Goal: Information Seeking & Learning: Learn about a topic

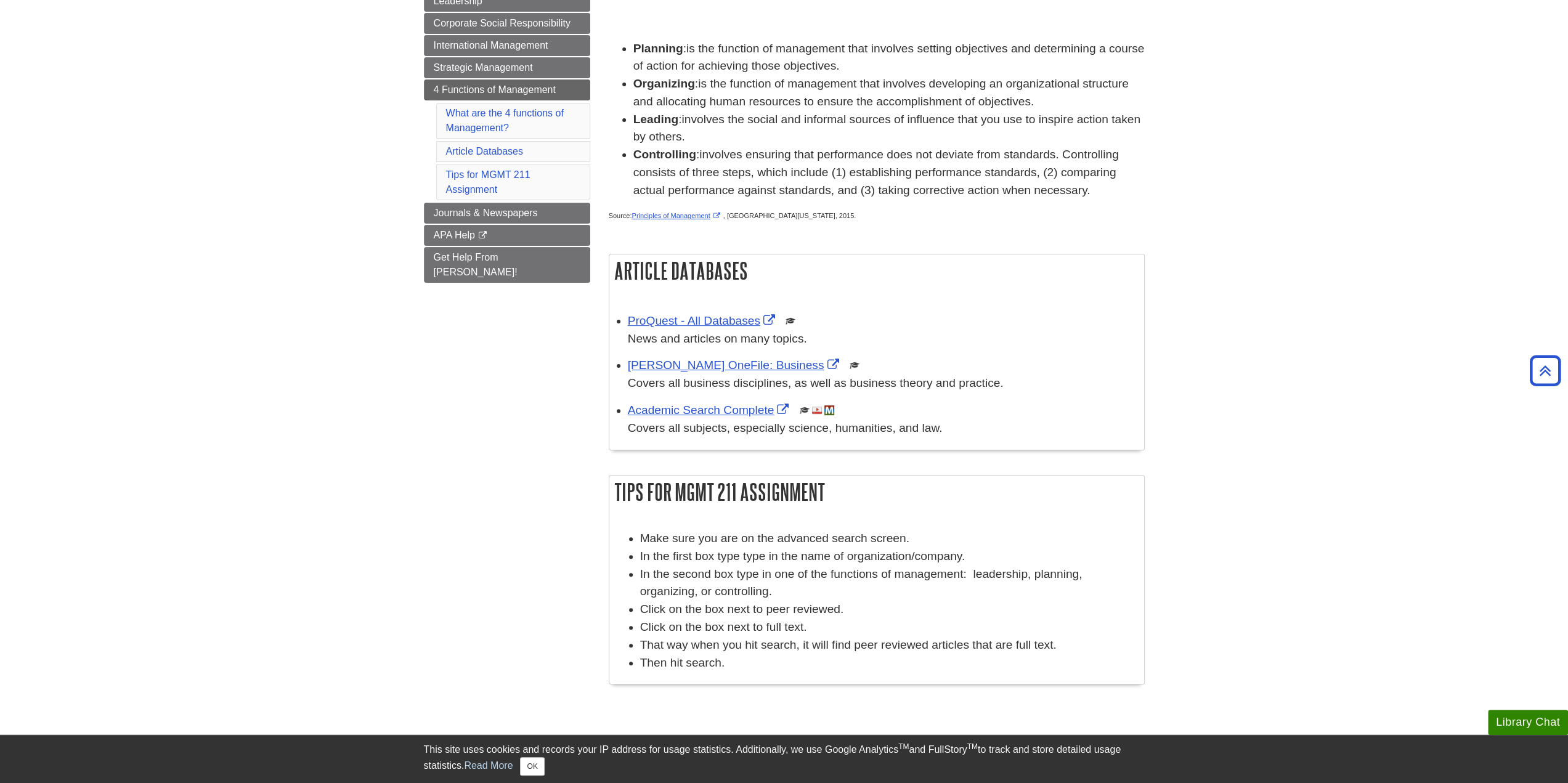
scroll to position [62, 0]
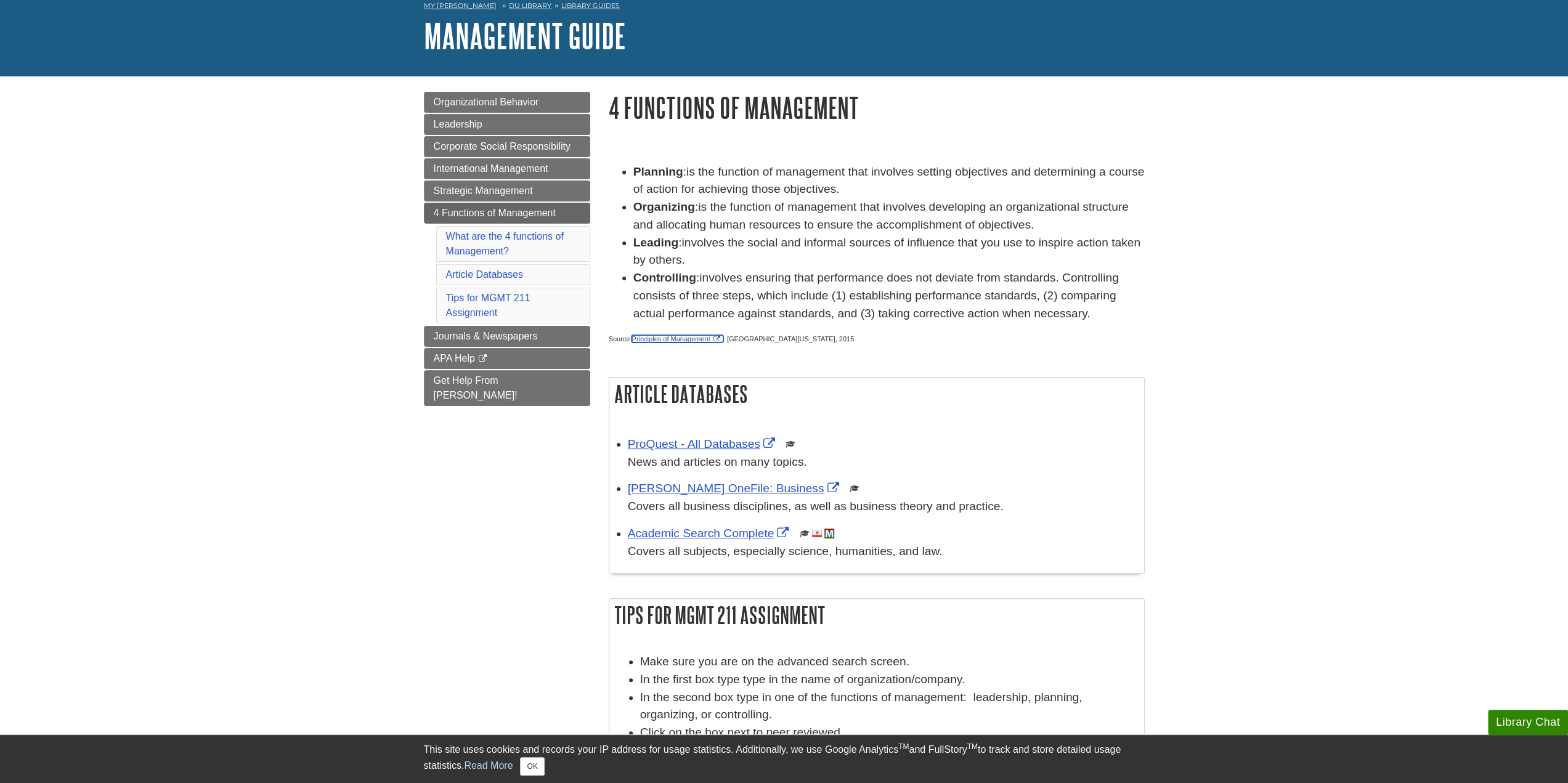
click at [699, 340] on link "Principles of Management" at bounding box center [677, 338] width 91 height 7
click at [634, 177] on strong "Planning" at bounding box center [658, 171] width 50 height 13
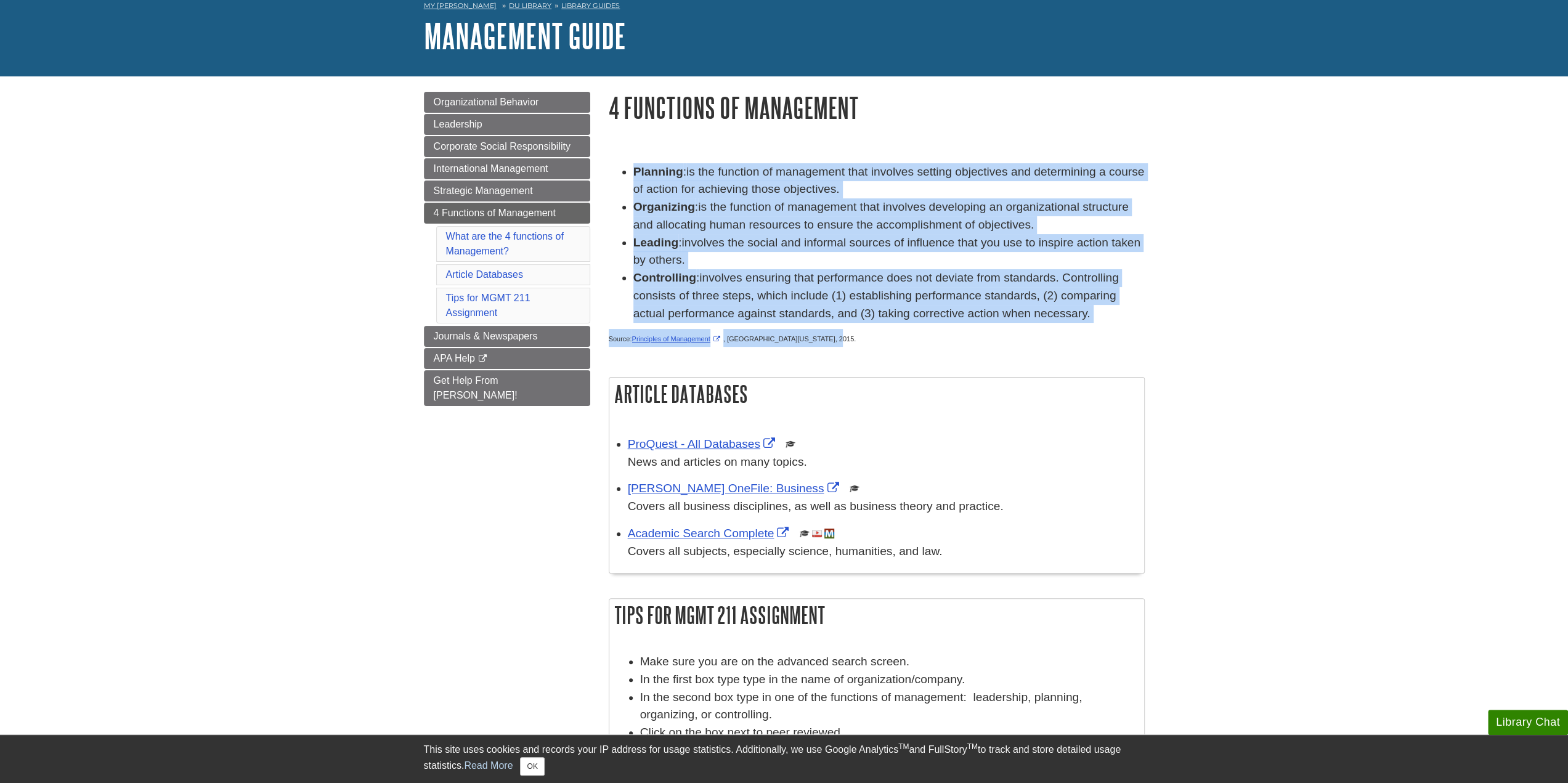
drag, startPoint x: 634, startPoint y: 170, endPoint x: 957, endPoint y: 327, distance: 359.1
click at [957, 327] on div "Planning : is the function of management that involves setting objectives and d…" at bounding box center [876, 258] width 536 height 190
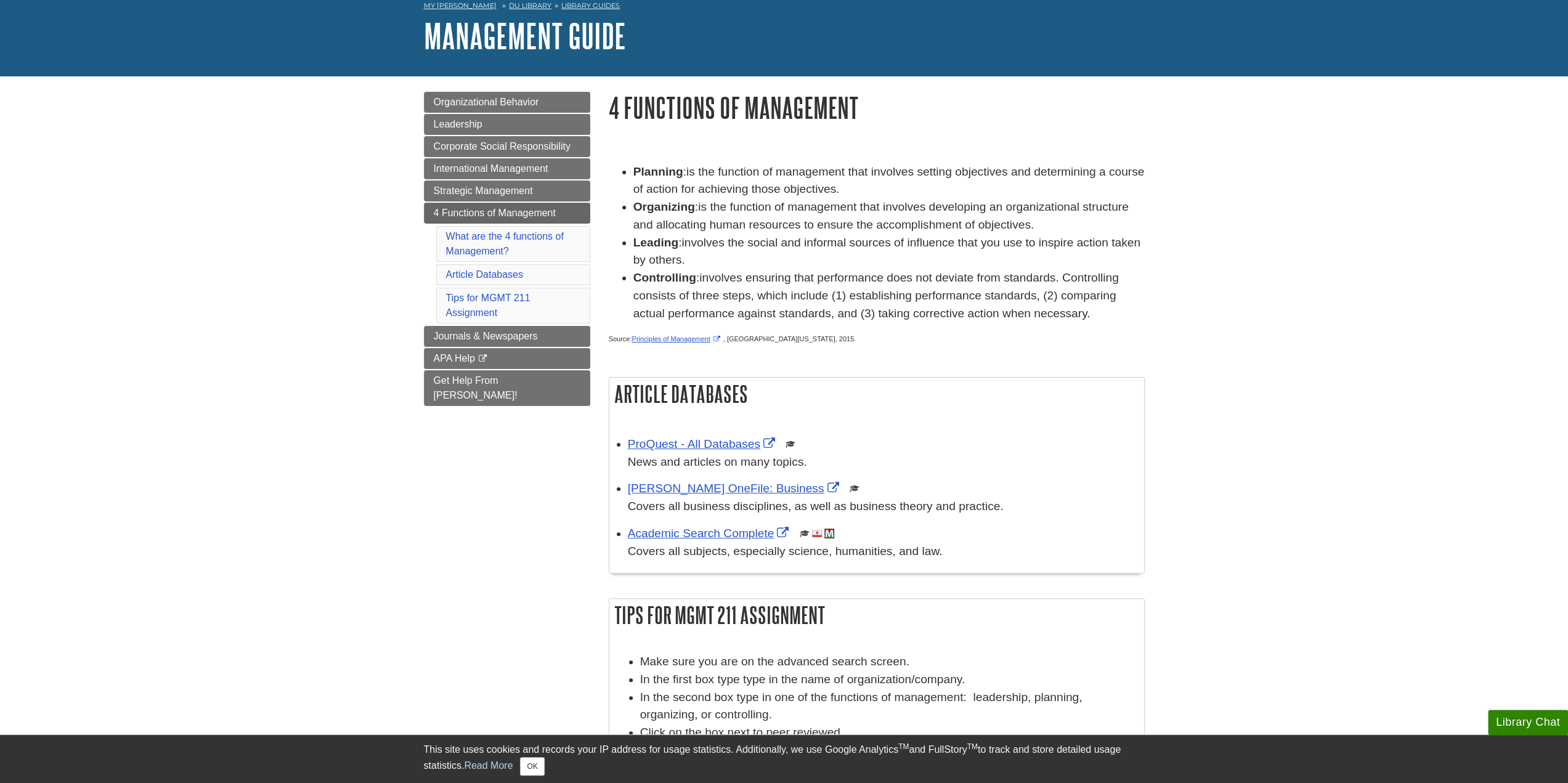
drag, startPoint x: 881, startPoint y: 406, endPoint x: 827, endPoint y: 383, distance: 58.7
click at [881, 406] on h2 "Article Databases" at bounding box center [876, 394] width 534 height 33
drag, startPoint x: 1063, startPoint y: 549, endPoint x: 866, endPoint y: 493, distance: 204.8
click at [1063, 549] on p "Covers all subjects, especially science, humanities, and law." at bounding box center [883, 551] width 510 height 18
click at [1171, 368] on body "Library Chat This site uses cookies and records your IP address for usage stati…" at bounding box center [784, 550] width 1568 height 1223
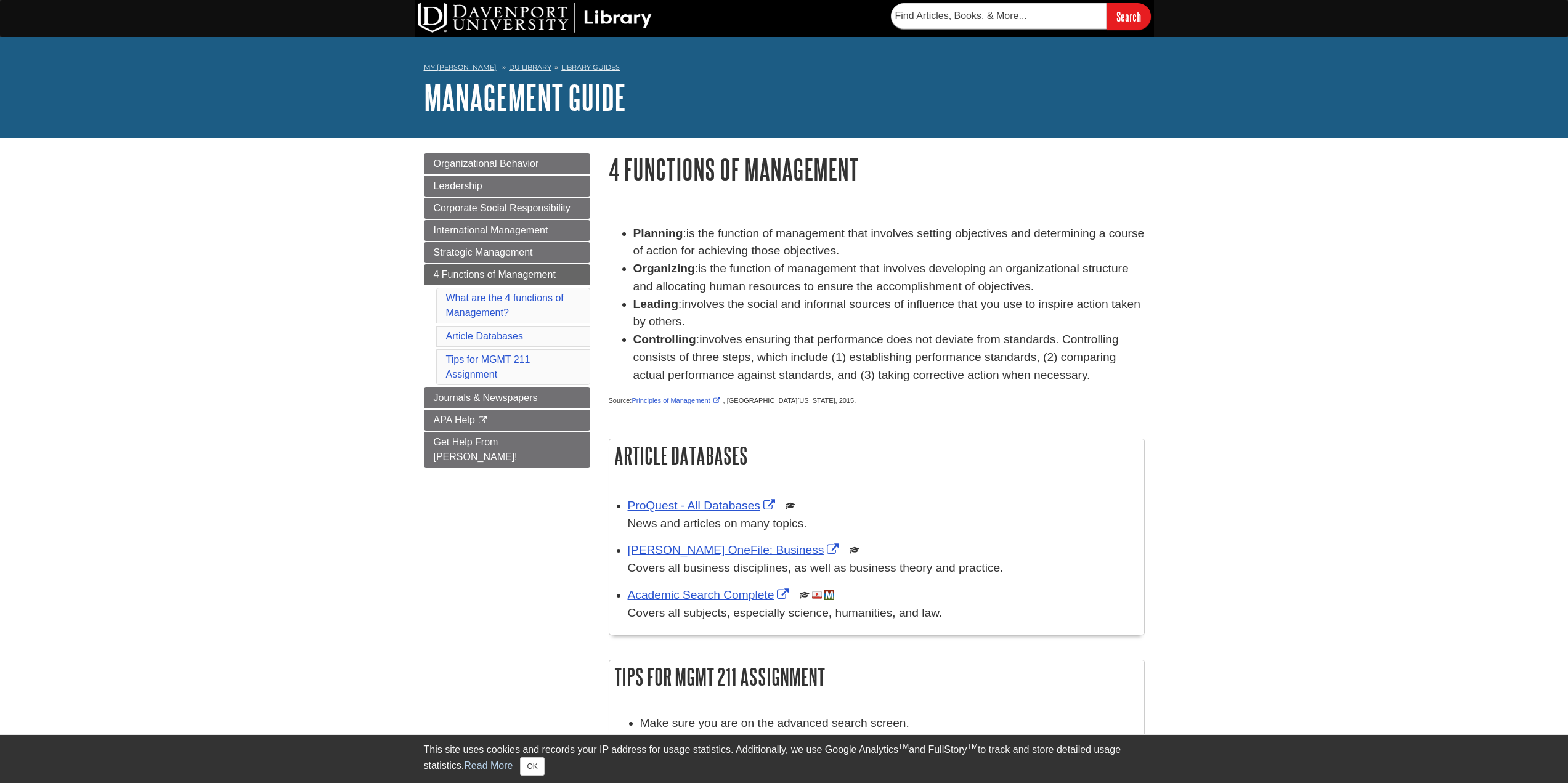
scroll to position [62, 0]
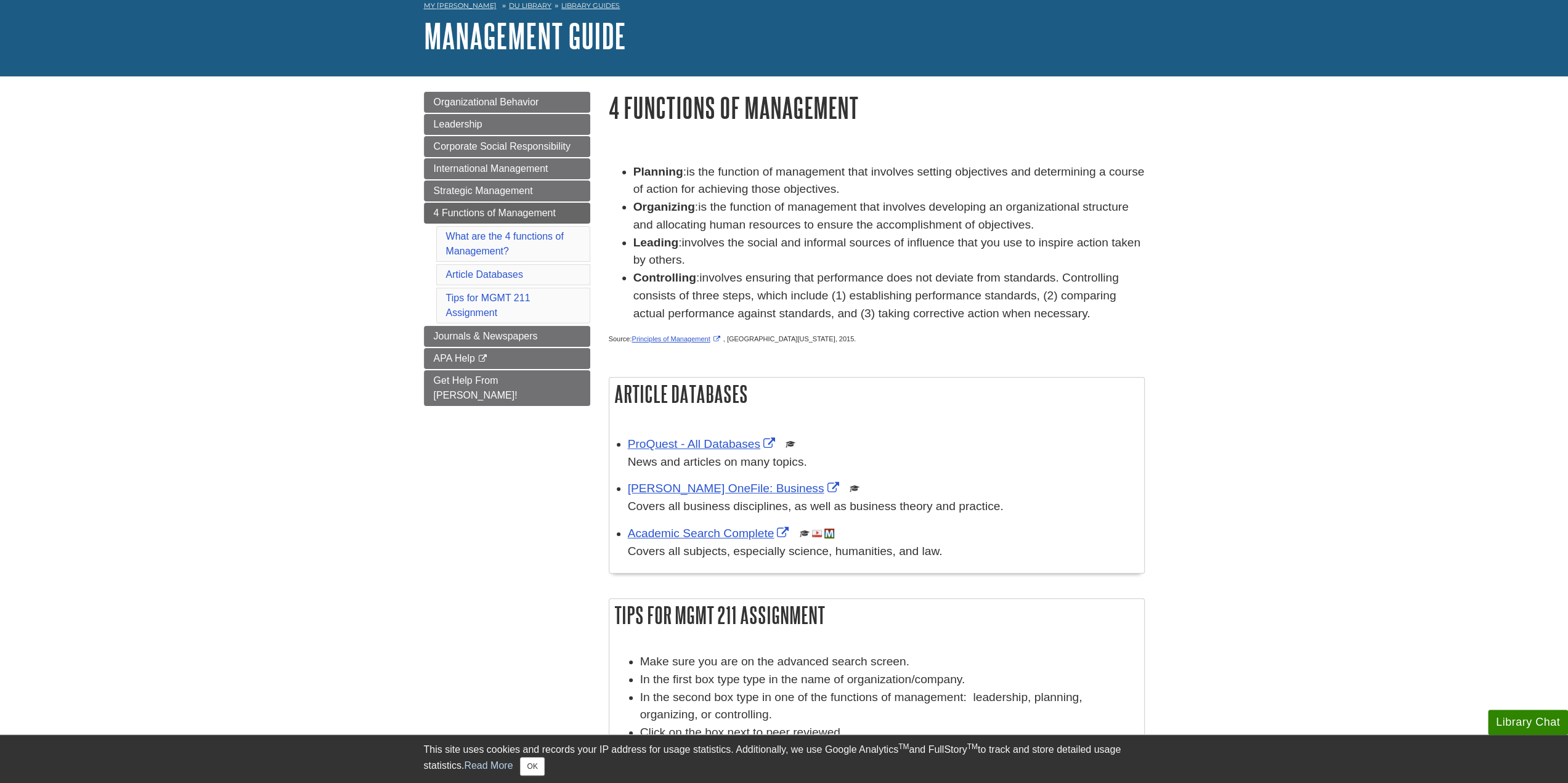
click at [1201, 564] on body "Library Chat This site uses cookies and records your IP address for usage stati…" at bounding box center [784, 550] width 1568 height 1223
click at [702, 336] on link "Principles of Management" at bounding box center [677, 338] width 91 height 7
